Goal: Information Seeking & Learning: Learn about a topic

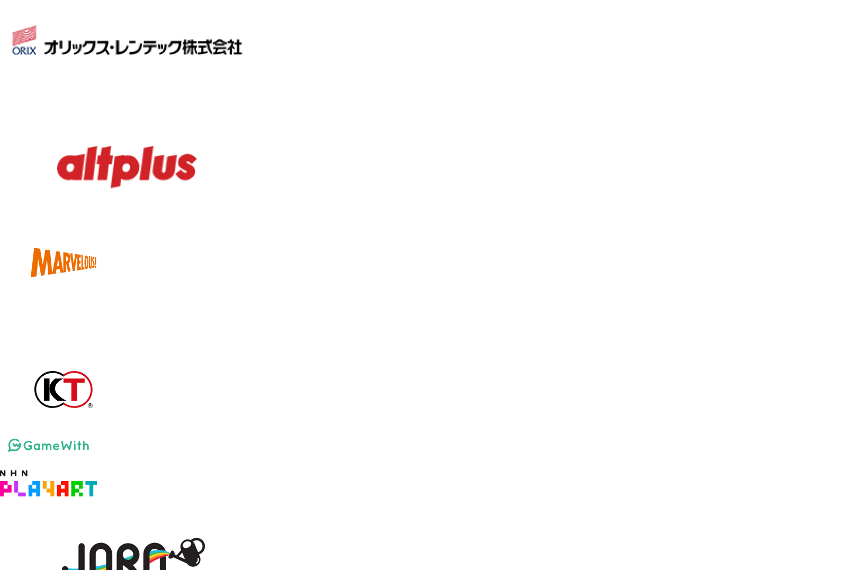
scroll to position [1546, 0]
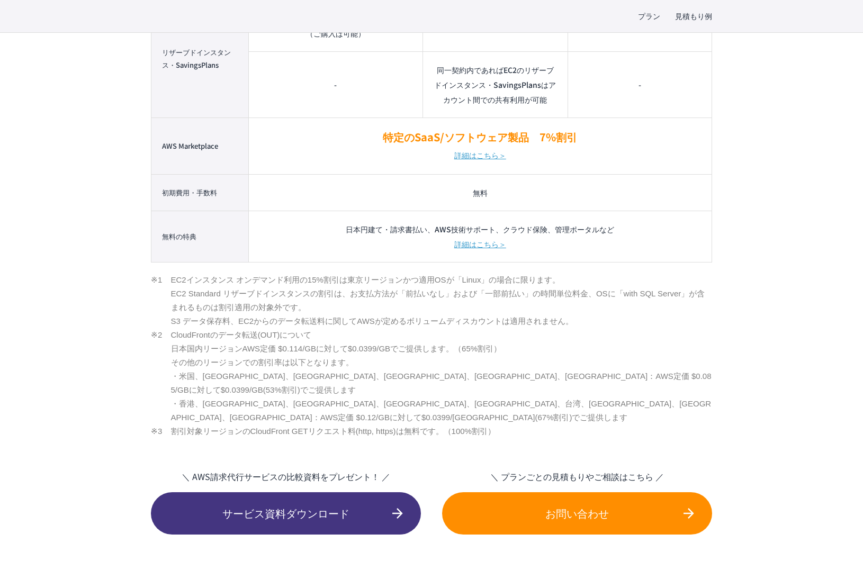
scroll to position [1122, 0]
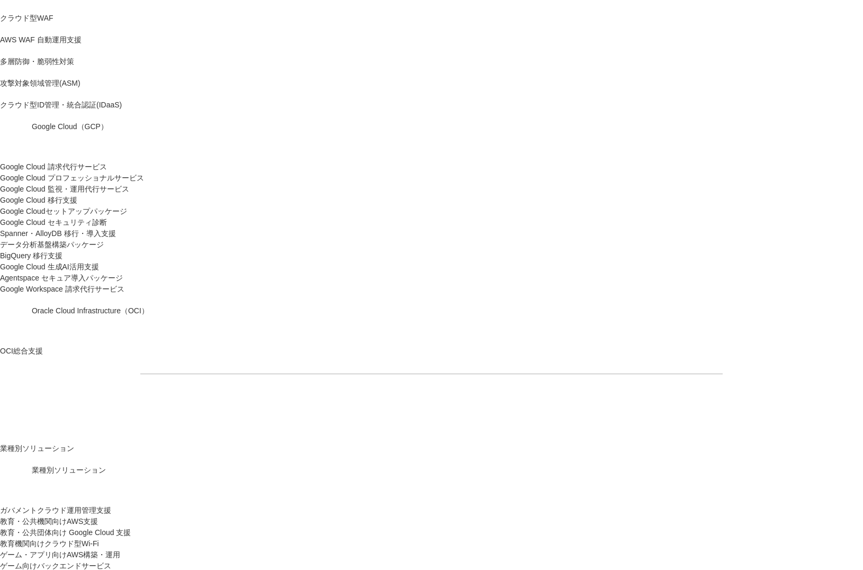
scroll to position [678, 0]
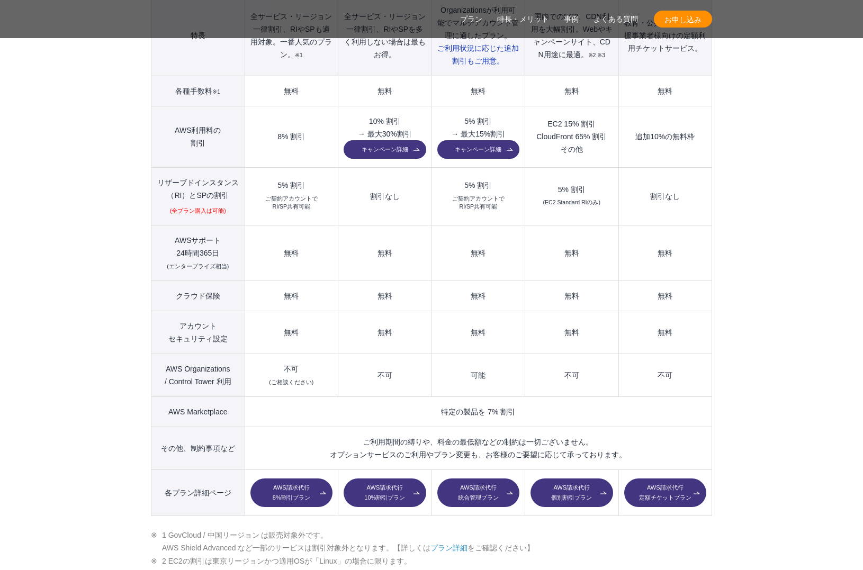
scroll to position [1313, 0]
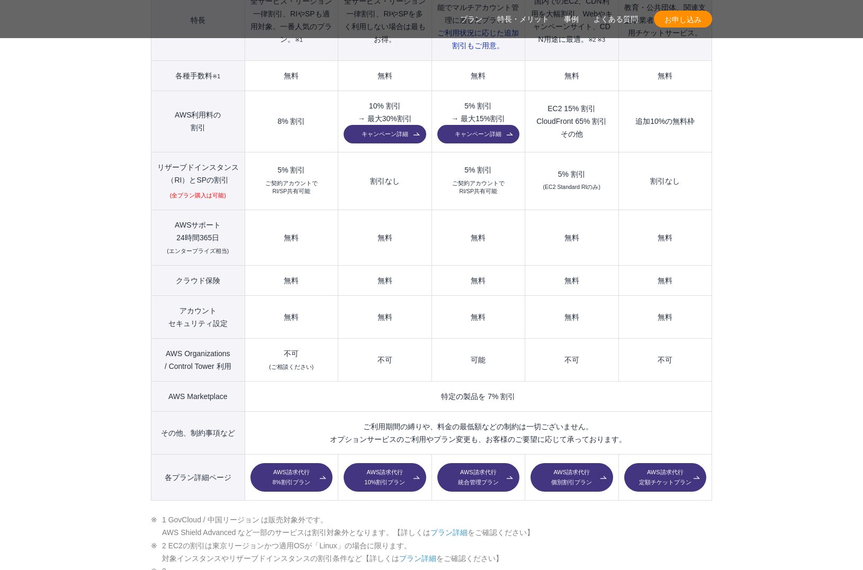
click at [383, 463] on link "AWS請求代行 10%割引プラン" at bounding box center [385, 477] width 82 height 29
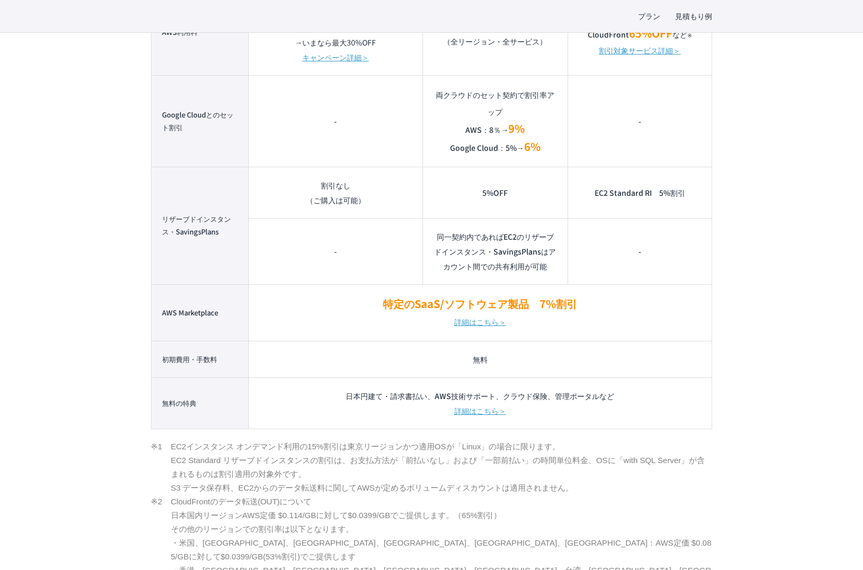
scroll to position [974, 0]
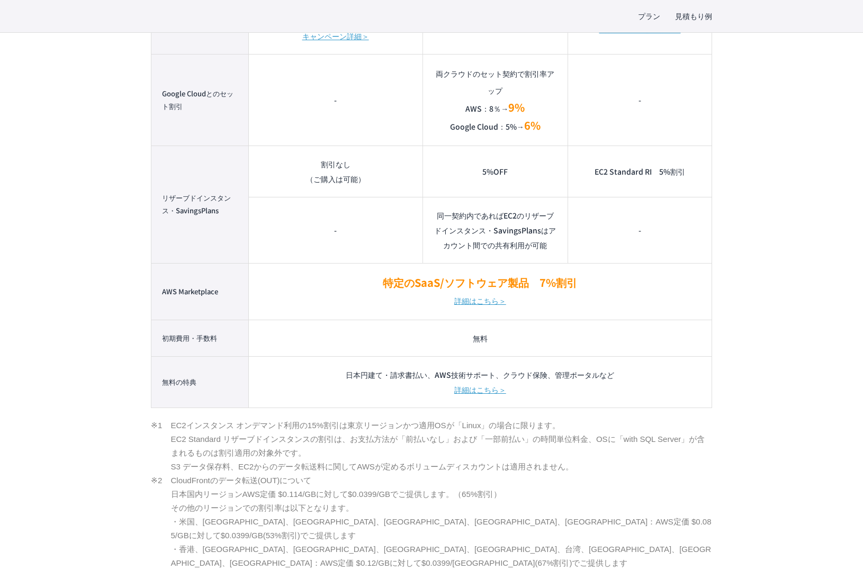
click at [497, 294] on link "詳細はこちら＞" at bounding box center [480, 300] width 52 height 17
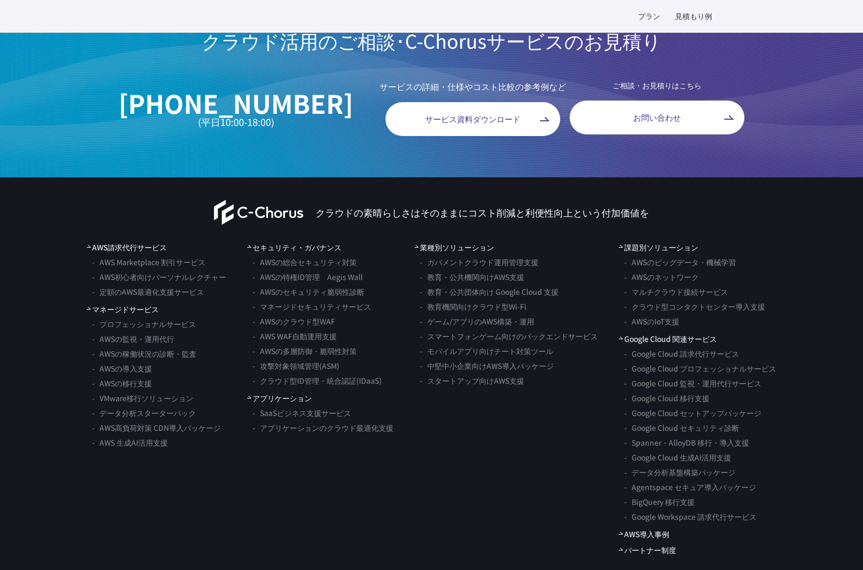
scroll to position [3219, 0]
